Goal: Check status: Check status

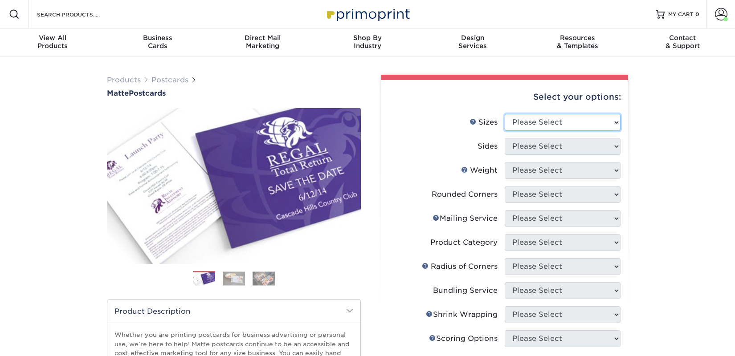
click at [542, 114] on select "Please Select 1.5" x 7" 2" x 4" 2" x 6" 2" x 7" 2" x 8" 2.12" x 5.5" 2.125" x 5…" at bounding box center [563, 122] width 116 height 17
select select "2.00x6.00"
click at [505, 114] on select "Please Select 1.5" x 7" 2" x 4" 2" x 6" 2" x 7" 2" x 8" 2.12" x 5.5" 2.125" x 5…" at bounding box center [563, 122] width 116 height 17
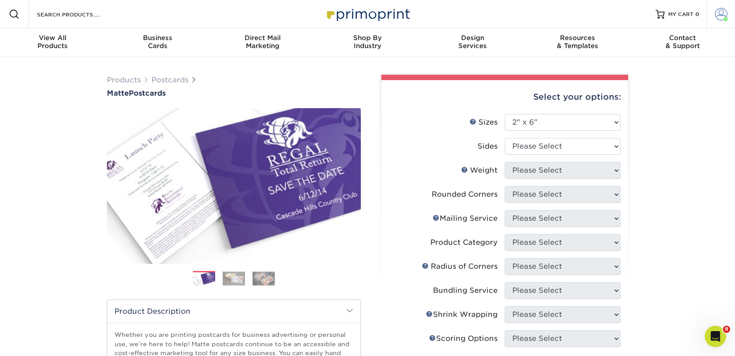
click at [723, 14] on span at bounding box center [721, 14] width 12 height 12
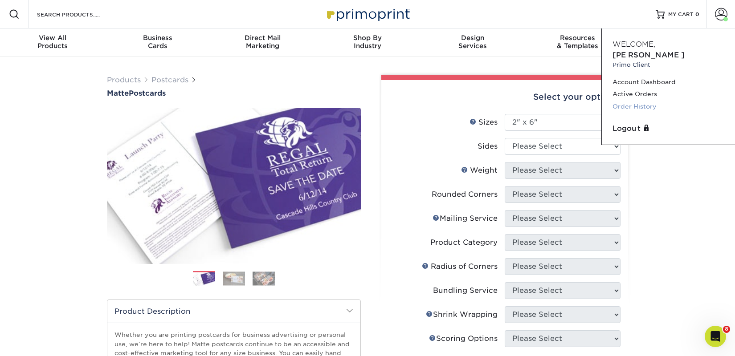
click at [645, 101] on link "Order History" at bounding box center [668, 107] width 112 height 12
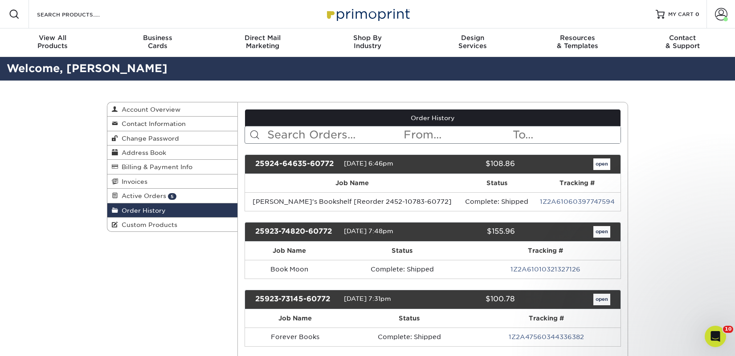
click at [303, 134] on input "text" at bounding box center [334, 134] width 137 height 17
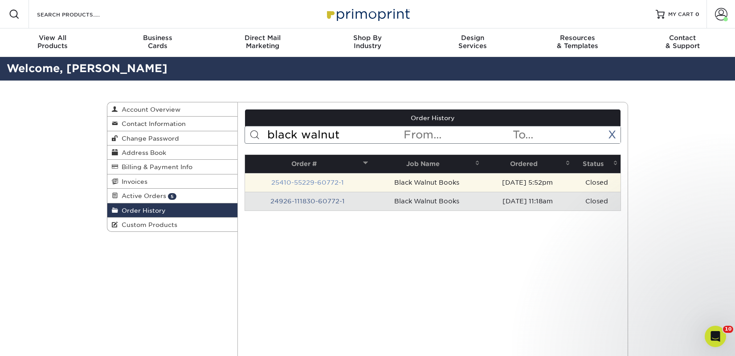
click at [322, 181] on link "25410-55229-60772-1" at bounding box center [307, 182] width 73 height 7
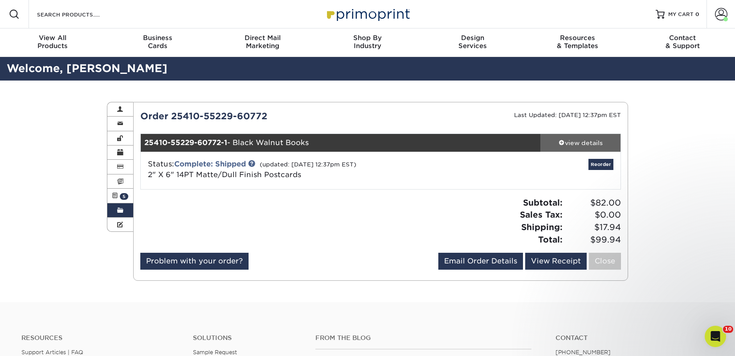
click at [579, 141] on div "view details" at bounding box center [580, 142] width 80 height 9
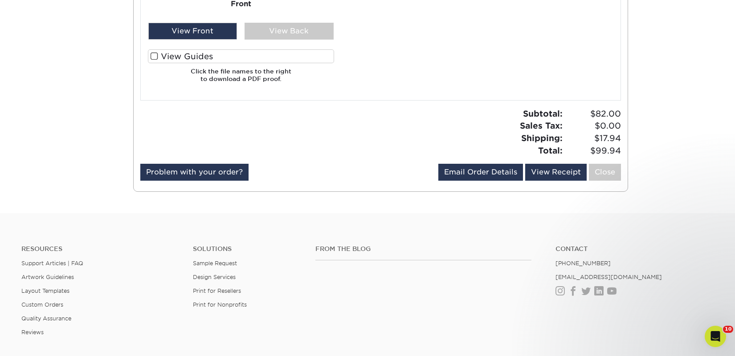
click at [223, 57] on label "View Guides" at bounding box center [241, 56] width 186 height 14
click at [0, 0] on input "View Guides" at bounding box center [0, 0] width 0 height 0
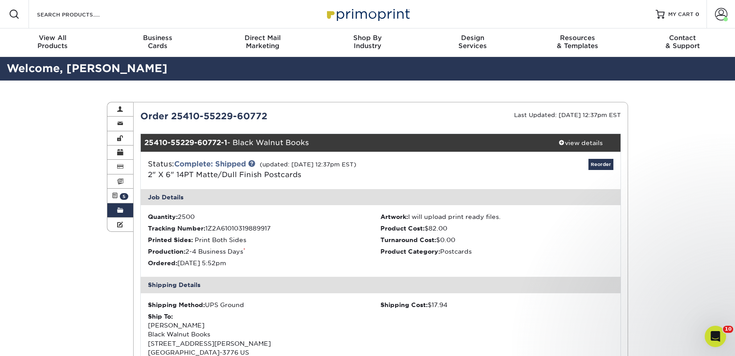
click at [123, 212] on link "Order History" at bounding box center [120, 211] width 26 height 14
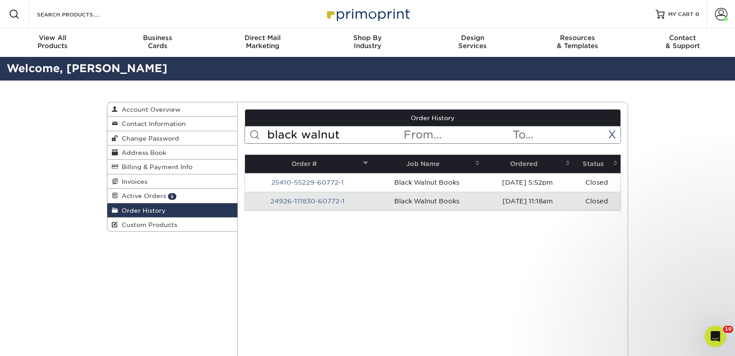
click at [280, 140] on input "black walnut" at bounding box center [334, 134] width 137 height 17
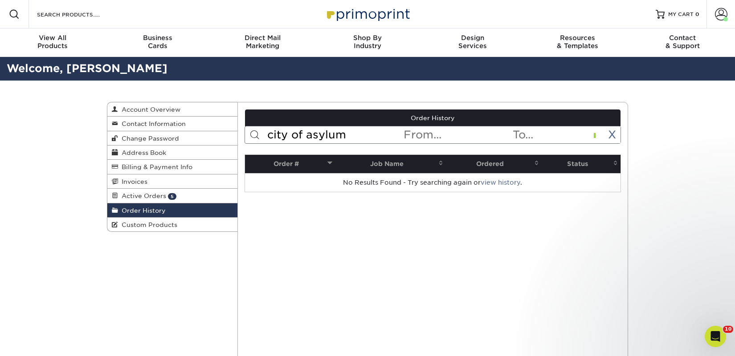
type input "city of asylum"
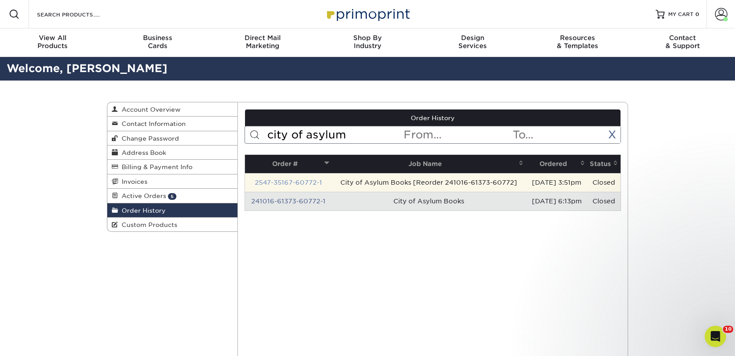
click at [298, 183] on link "2547-35167-60772-1" at bounding box center [288, 182] width 67 height 7
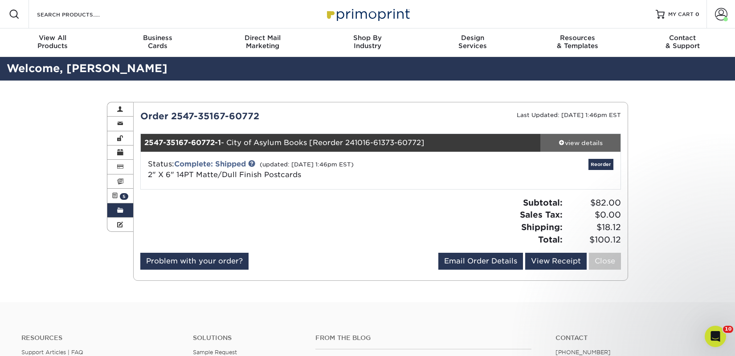
click at [581, 137] on link "view details" at bounding box center [580, 143] width 80 height 18
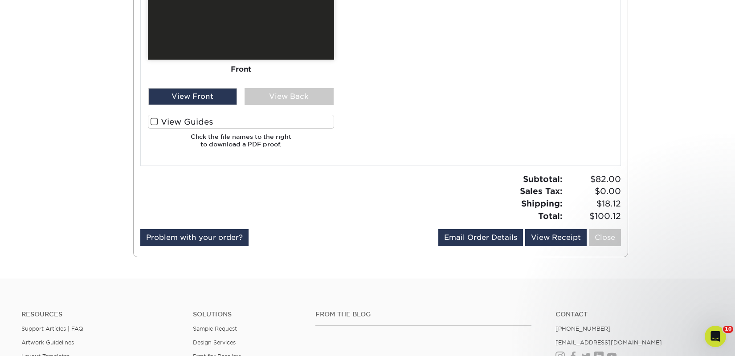
click at [203, 119] on label "View Guides" at bounding box center [241, 122] width 186 height 14
click at [0, 0] on input "View Guides" at bounding box center [0, 0] width 0 height 0
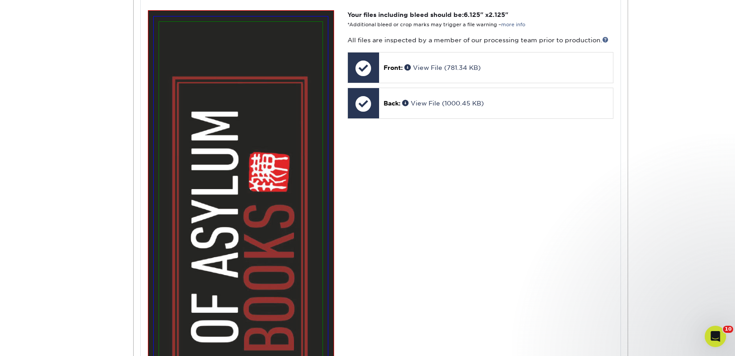
scroll to position [81, 0]
